Goal: Transaction & Acquisition: Purchase product/service

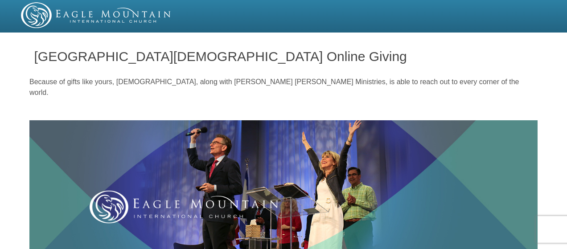
click at [490, 197] on img at bounding box center [283, 185] width 508 height 130
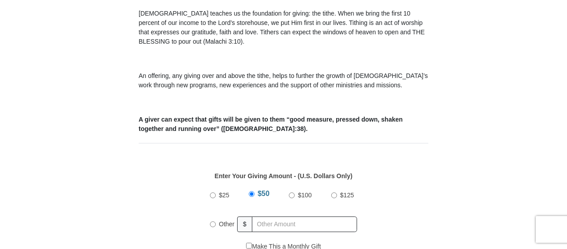
scroll to position [276, 0]
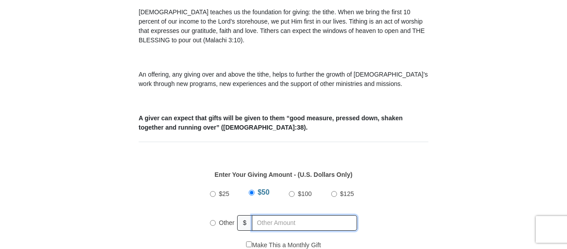
click at [264, 215] on input "text" at bounding box center [304, 223] width 105 height 16
radio input "true"
type input "120.00"
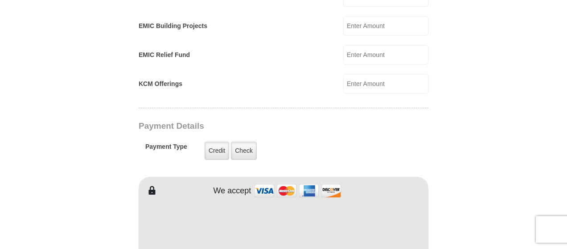
scroll to position [623, 0]
click at [213, 141] on label "Credit" at bounding box center [217, 150] width 25 height 18
click at [0, 0] on input "Credit" at bounding box center [0, 0] width 0 height 0
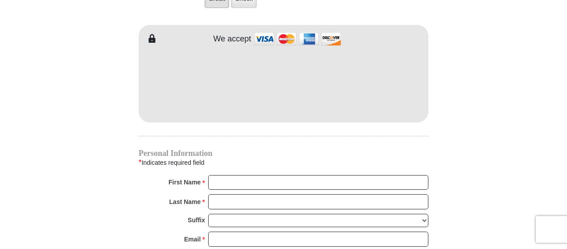
scroll to position [774, 0]
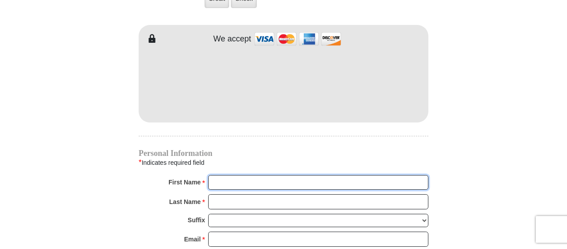
click at [236, 175] on input "First Name *" at bounding box center [318, 182] width 220 height 15
type input "[PERSON_NAME]"
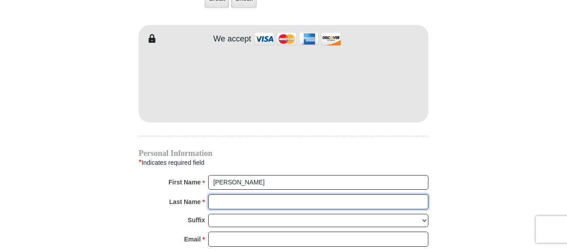
click at [281, 194] on input "Last Name *" at bounding box center [318, 201] width 220 height 15
type input "Urban"
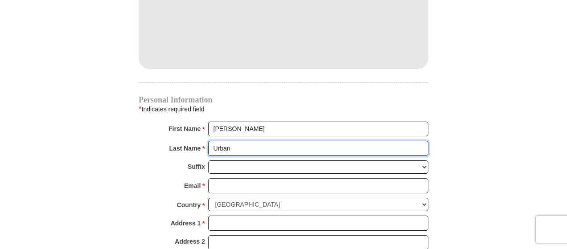
scroll to position [831, 0]
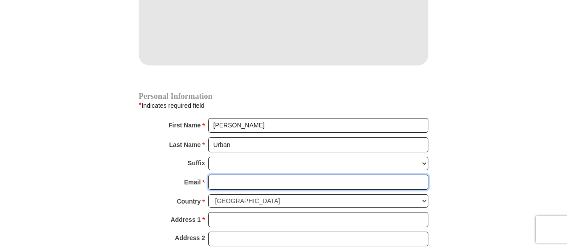
click at [292, 175] on input "Email *" at bounding box center [318, 182] width 220 height 15
type input "[EMAIL_ADDRESS][DOMAIN_NAME]"
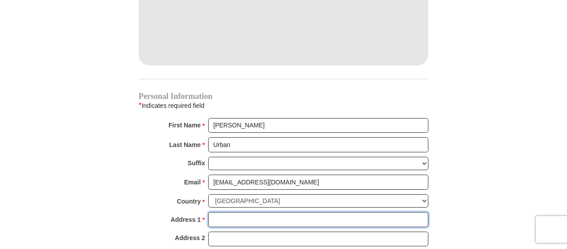
type input "[STREET_ADDRESS]"
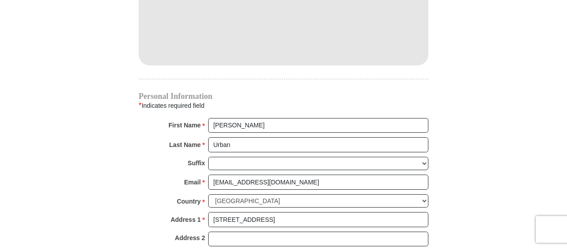
type input "Nemo"
select select "SD"
type input "57759"
type input "6055782399"
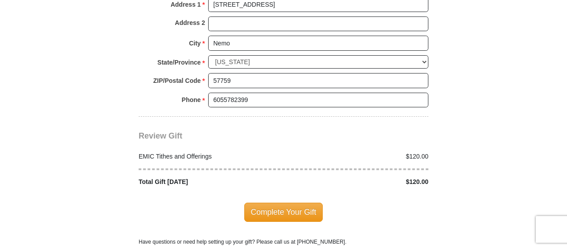
scroll to position [1049, 0]
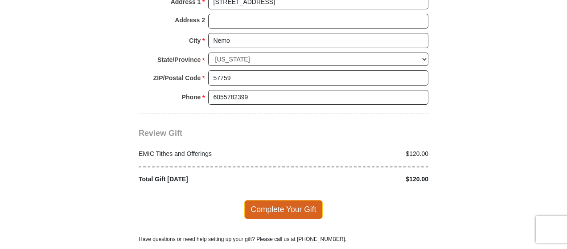
click at [299, 200] on span "Complete Your Gift" at bounding box center [283, 209] width 79 height 19
